Goal: Browse casually

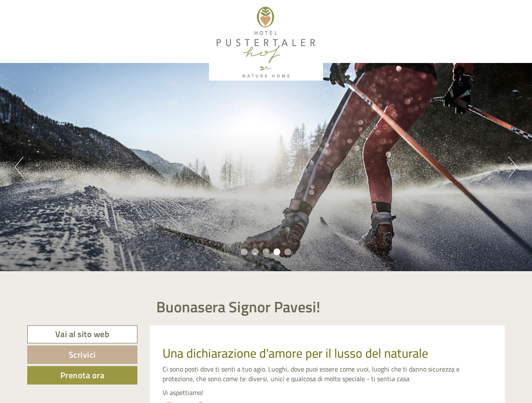
click at [266, 201] on div "Previous Next 1 2 3 4 5" at bounding box center [266, 167] width 532 height 208
click at [19, 167] on button "Previous" at bounding box center [19, 166] width 9 height 21
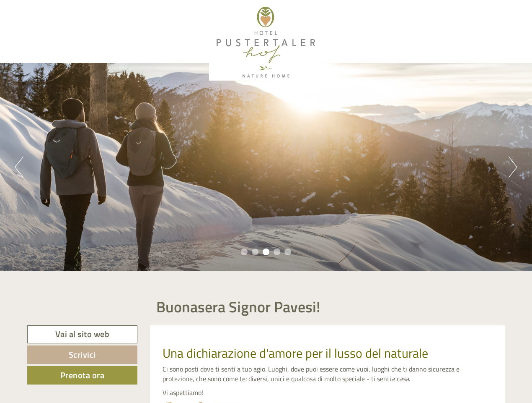
click at [266, 167] on div "Previous Next 1 2 3 4 5" at bounding box center [266, 167] width 532 height 208
click at [513, 167] on button "Next" at bounding box center [513, 166] width 9 height 21
click at [244, 252] on li "1" at bounding box center [244, 251] width 7 height 7
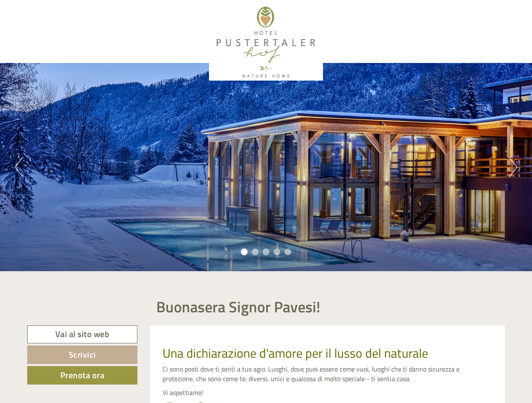
click at [255, 252] on li "2" at bounding box center [255, 251] width 7 height 7
click at [266, 252] on li "3" at bounding box center [266, 251] width 7 height 7
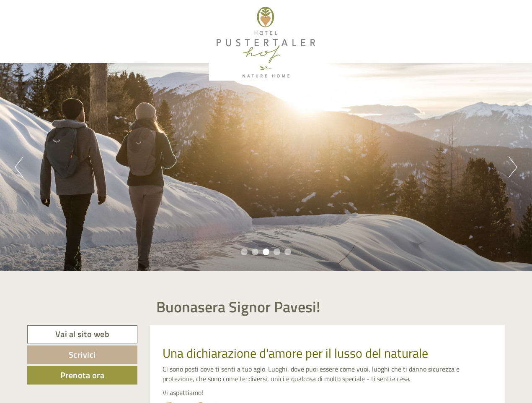
click at [277, 252] on li "4" at bounding box center [277, 251] width 7 height 7
click at [288, 252] on li "5" at bounding box center [288, 251] width 7 height 7
